Goal: Information Seeking & Learning: Learn about a topic

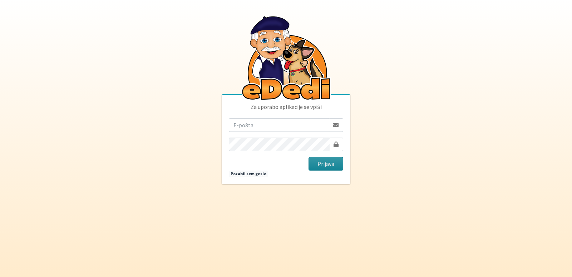
type input "vanja.kopac@gmail.com"
click at [318, 161] on button "Prijava" at bounding box center [326, 164] width 35 height 14
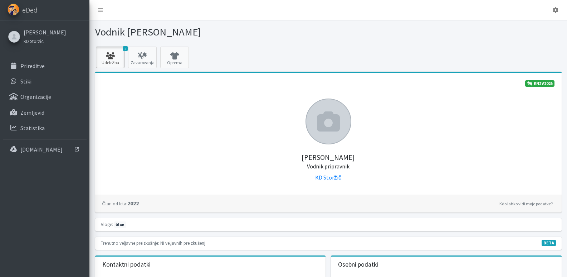
click at [110, 59] on icon at bounding box center [110, 55] width 24 height 7
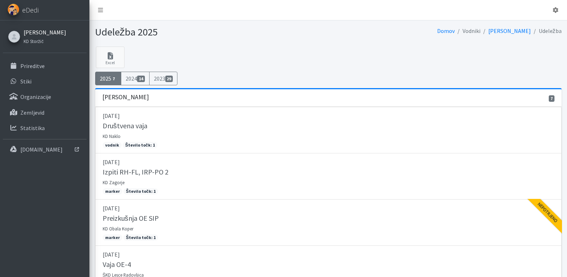
click at [32, 32] on link "Vanja Kopač" at bounding box center [45, 32] width 43 height 9
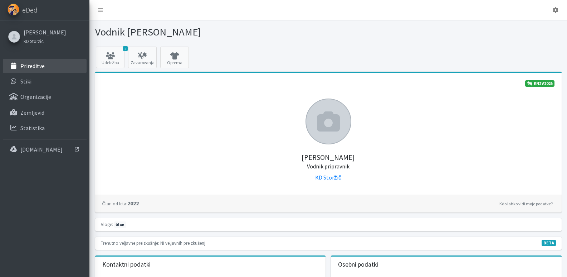
click at [22, 65] on p "Prireditve" at bounding box center [32, 65] width 24 height 7
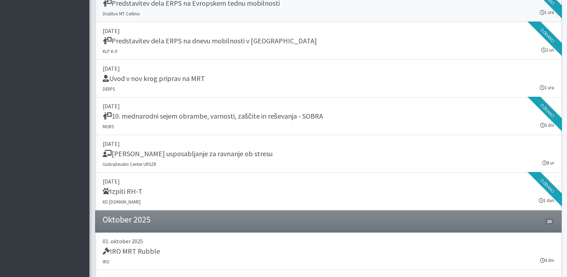
scroll to position [1181, 0]
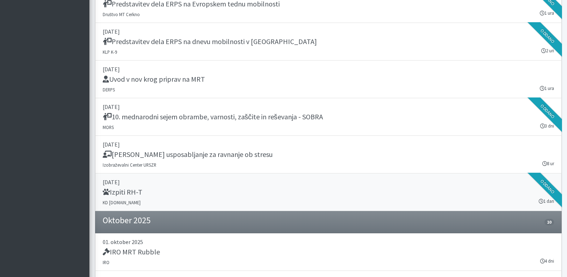
click at [124, 190] on h5 "Izpiti RH-T" at bounding box center [123, 191] width 40 height 9
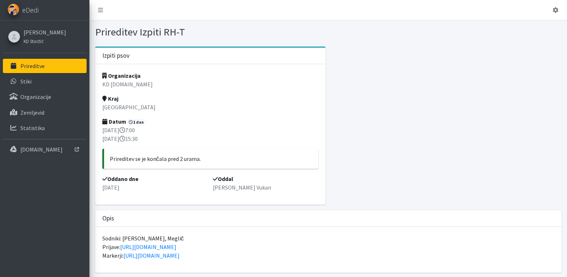
click at [26, 68] on p "Prireditve" at bounding box center [32, 65] width 24 height 7
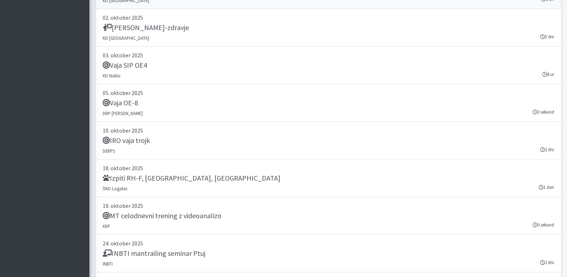
scroll to position [1467, 0]
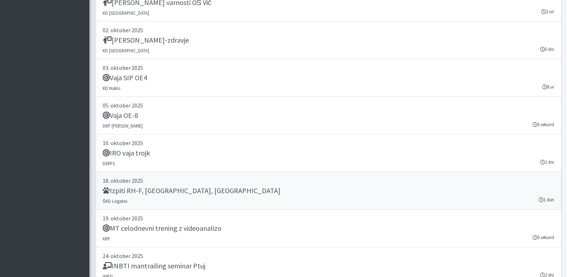
click at [119, 189] on h5 "Izpiti RH-F, [GEOGRAPHIC_DATA], [GEOGRAPHIC_DATA]" at bounding box center [192, 190] width 178 height 9
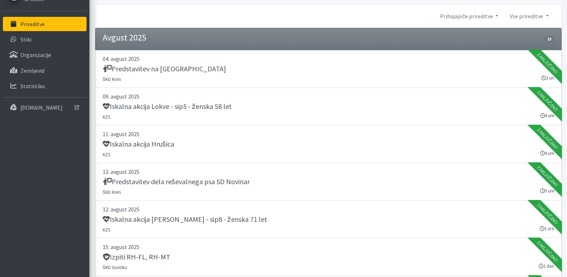
scroll to position [0, 0]
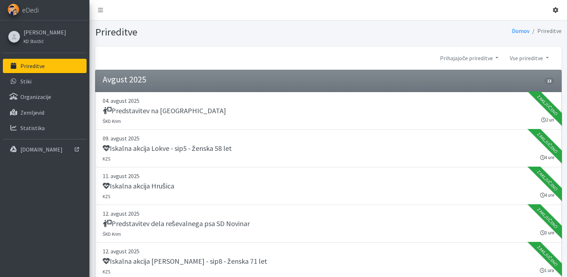
click at [554, 8] on icon at bounding box center [556, 10] width 6 height 6
click at [523, 28] on link "Odjavi se" at bounding box center [535, 26] width 57 height 11
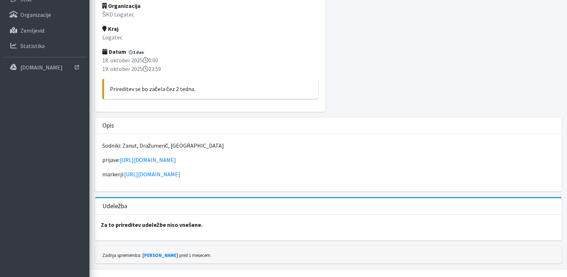
scroll to position [82, 0]
